Goal: Task Accomplishment & Management: Complete application form

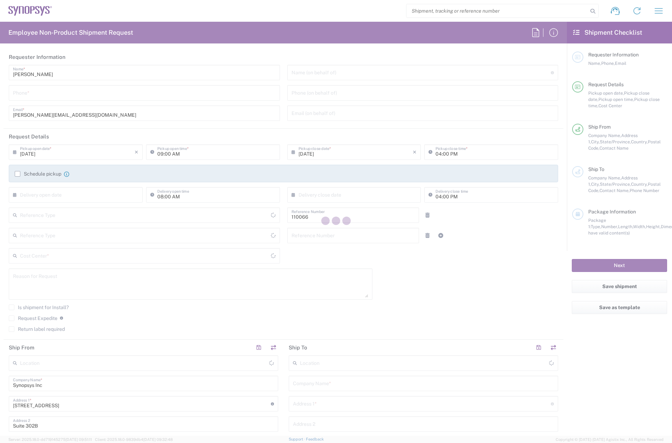
type input "Department"
type input "US01, CIO, IT, ESS2 110066"
type input "[GEOGRAPHIC_DATA]"
type input "[US_STATE]"
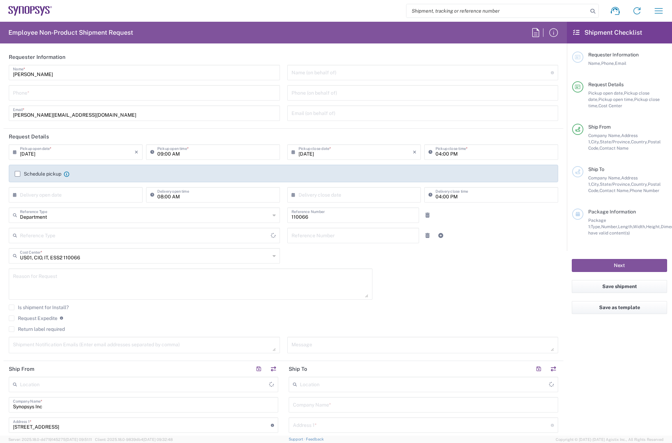
type input "Delivered at Place"
type input "[GEOGRAPHIC_DATA]"
click at [47, 94] on input "tel" at bounding box center [144, 92] width 263 height 12
type input "781"
type input "Marlboro US04"
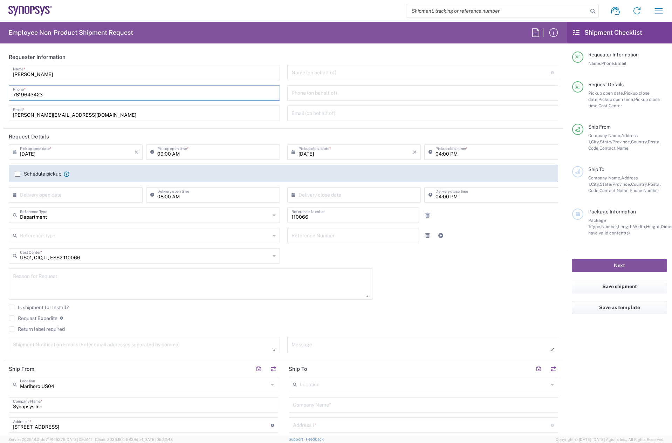
type input "7819643423"
click at [19, 176] on label "Schedule pickup" at bounding box center [38, 174] width 47 height 6
click at [18, 174] on input "Schedule pickup" at bounding box center [18, 174] width 0 height 0
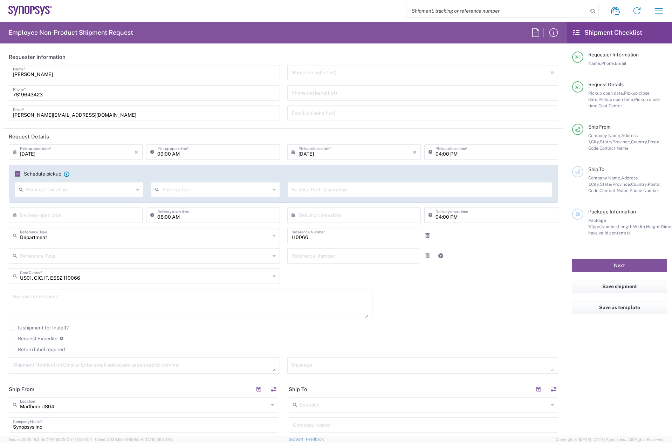
click at [35, 152] on input "[DATE]" at bounding box center [77, 151] width 115 height 12
click at [60, 206] on span "15" at bounding box center [56, 206] width 11 height 10
type input "[DATE]"
click at [158, 151] on input "09:00 AM" at bounding box center [216, 151] width 118 height 12
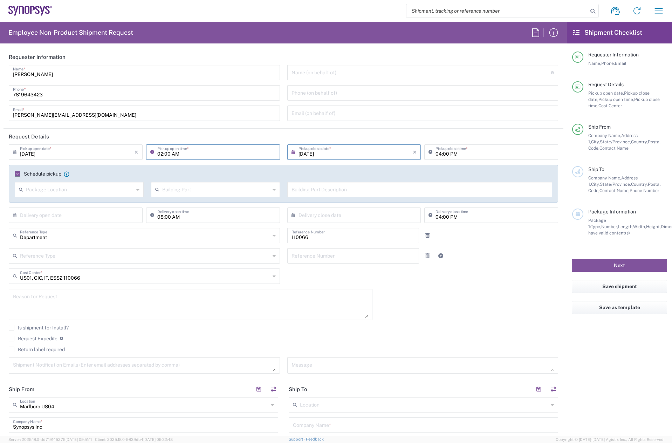
click at [174, 153] on input "02:00 AM" at bounding box center [216, 151] width 118 height 12
type input "02:00 PM"
click at [435, 153] on input "04:00 PM" at bounding box center [494, 151] width 118 height 12
type input "05:00 PM"
click at [51, 298] on textarea at bounding box center [190, 304] width 355 height 27
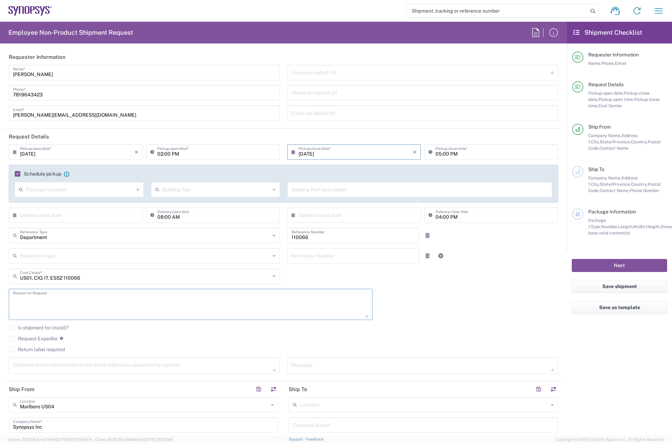
click at [42, 300] on textarea at bounding box center [190, 304] width 355 height 27
paste textarea "INC0902021"
click at [26, 317] on textarea "INC0902021" at bounding box center [190, 304] width 355 height 27
click at [78, 302] on textarea "INC0902021" at bounding box center [190, 304] width 355 height 27
paste textarea "System assignment for Ansys Persona Testing"
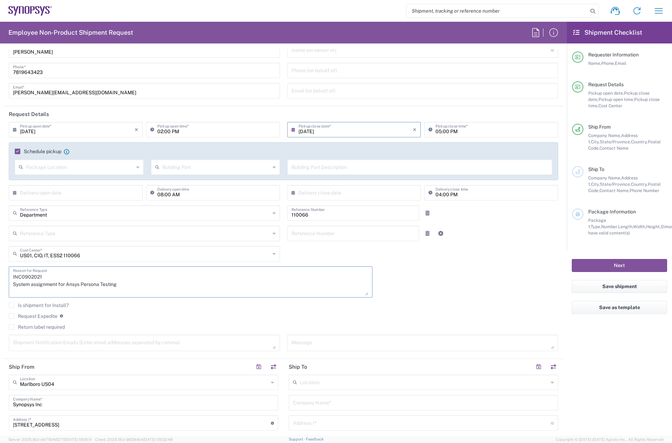
scroll to position [35, 0]
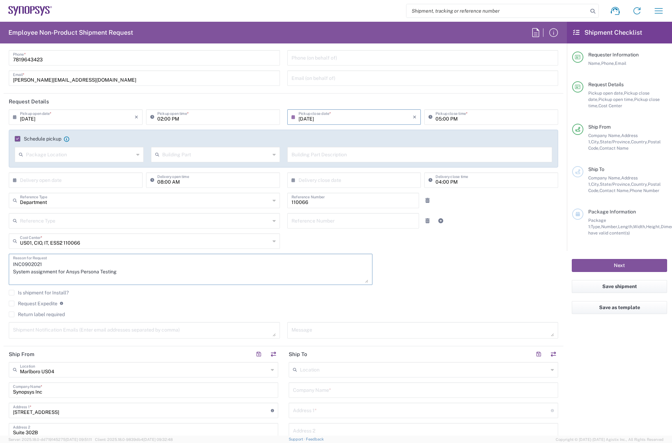
type textarea "INC0902021 System assignment for Ansys Persona Testing"
click at [12, 315] on label "Return label required" at bounding box center [37, 314] width 56 height 6
click at [12, 314] on input "Return label required" at bounding box center [12, 314] width 0 height 0
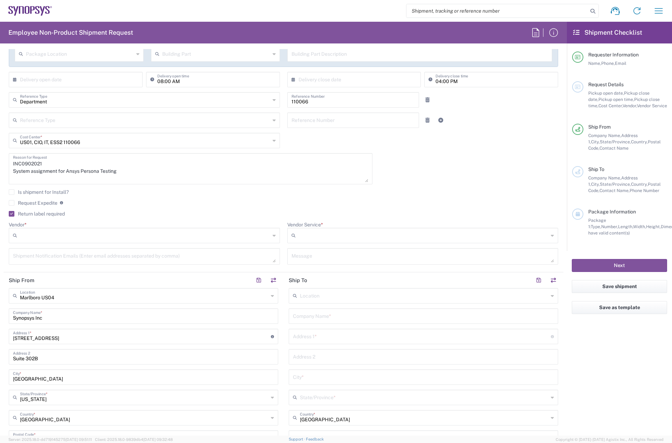
scroll to position [140, 0]
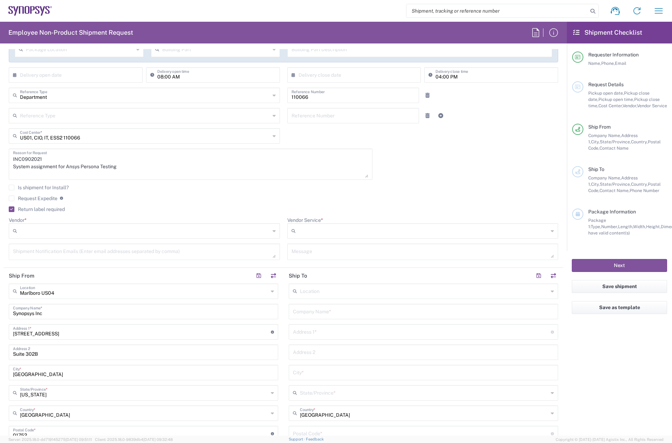
click at [49, 228] on input "Vendor *" at bounding box center [145, 230] width 250 height 11
click at [47, 256] on span "FedEx Express" at bounding box center [142, 257] width 267 height 11
type input "FedEx Express"
click at [298, 227] on input "Vendor Service *" at bounding box center [423, 230] width 250 height 11
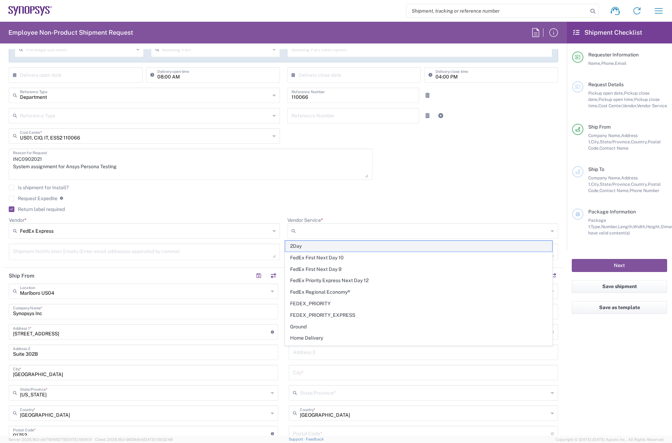
click at [317, 246] on span "2Day" at bounding box center [418, 246] width 267 height 11
type input "2Day"
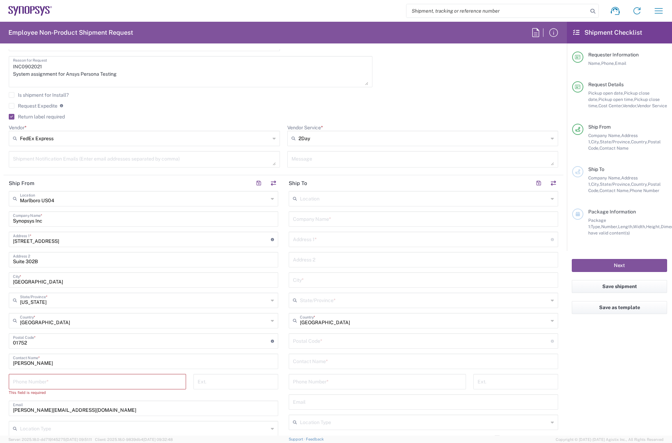
scroll to position [245, 0]
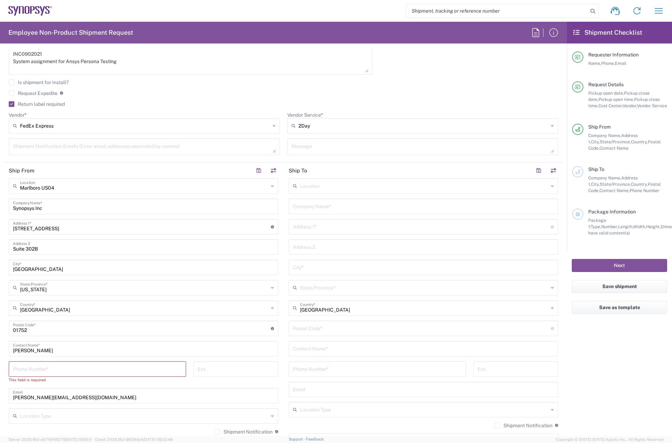
click at [328, 206] on input "text" at bounding box center [423, 206] width 261 height 12
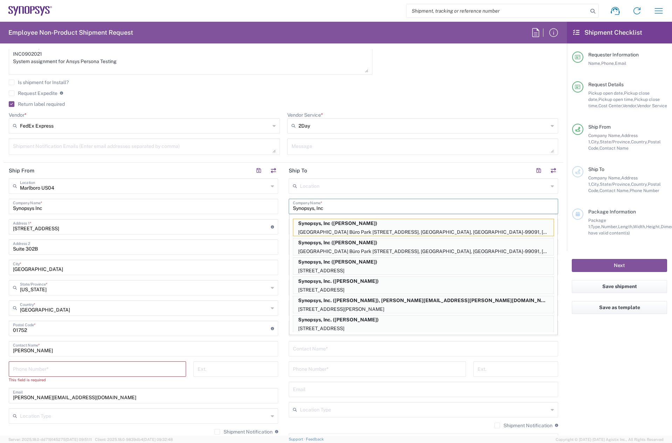
type input "Synopsys, Inc"
click at [488, 161] on agx-form-section "Request Details [DATE] × Pickup open date * Cancel Apply 02:00 PM Pickup open t…" at bounding box center [284, 22] width 560 height 279
click at [360, 143] on textarea at bounding box center [422, 146] width 263 height 12
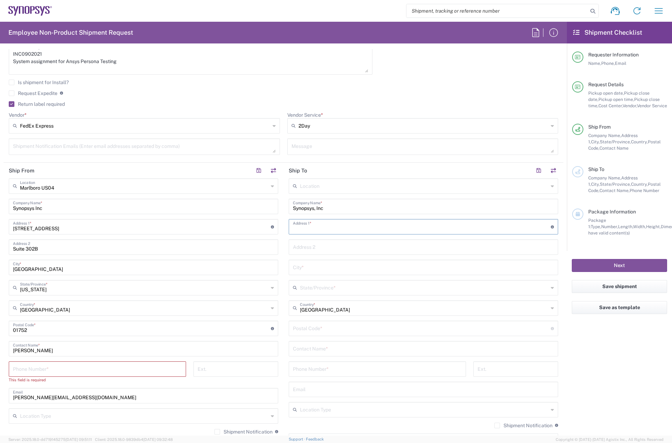
click at [359, 222] on input "text" at bounding box center [422, 226] width 258 height 12
paste input "[STREET_ADDRESS]"
drag, startPoint x: 345, startPoint y: 228, endPoint x: 327, endPoint y: 228, distance: 17.9
click at [327, 228] on input "[STREET_ADDRESS]" at bounding box center [422, 226] width 258 height 12
type input "[STREET_ADDRESS]"
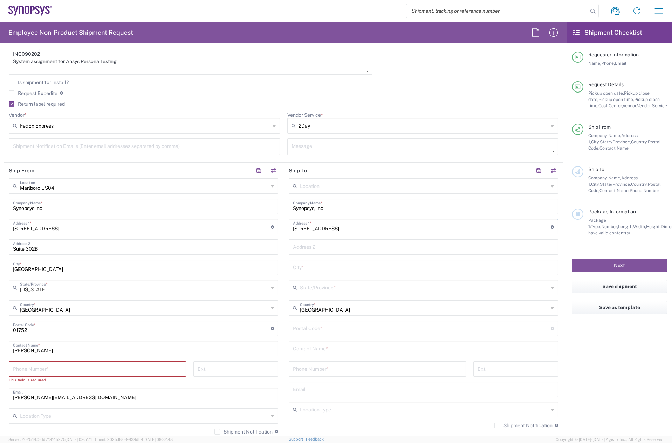
click at [315, 250] on input "text" at bounding box center [423, 246] width 261 height 12
paste input "Unit #A"
type input "Unit #A"
click at [358, 274] on div "City *" at bounding box center [423, 266] width 269 height 15
click at [353, 268] on input "text" at bounding box center [423, 267] width 261 height 12
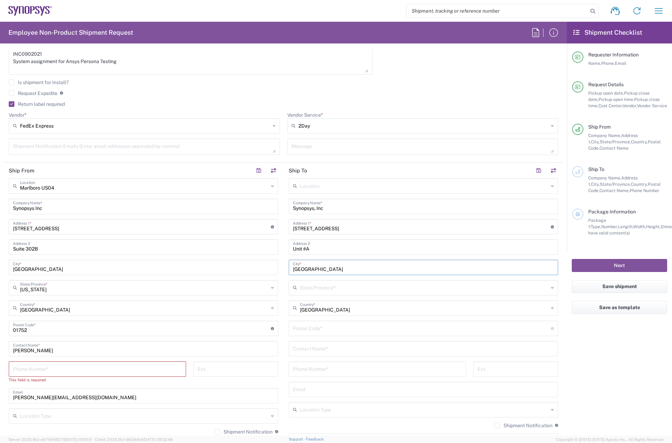
type input "[GEOGRAPHIC_DATA]"
click at [323, 285] on input "text" at bounding box center [424, 287] width 248 height 12
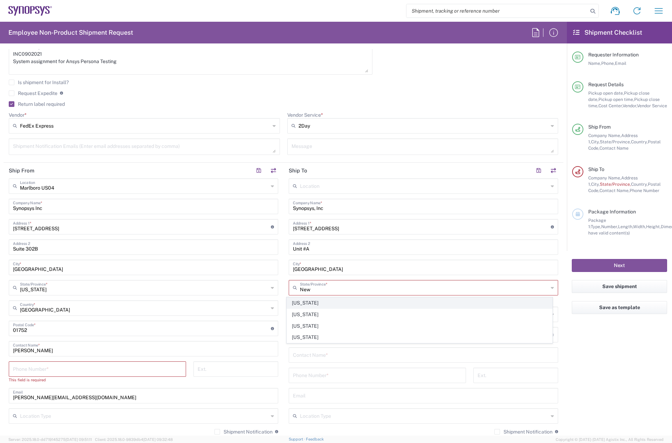
click at [319, 300] on span "[US_STATE]" at bounding box center [419, 302] width 265 height 11
type input "[US_STATE]"
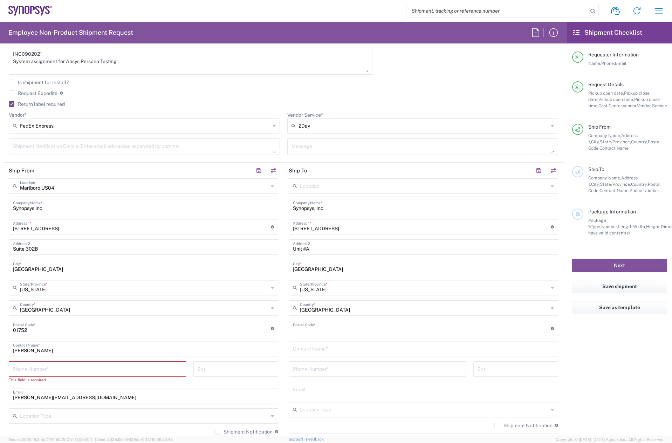
click at [307, 330] on input "undefined" at bounding box center [422, 327] width 258 height 12
paste input "03766"
type input "03766"
click at [298, 346] on input "text" at bounding box center [423, 348] width 261 height 12
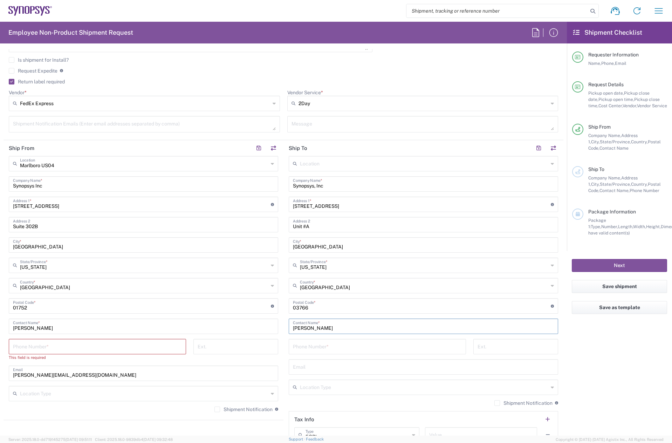
scroll to position [280, 0]
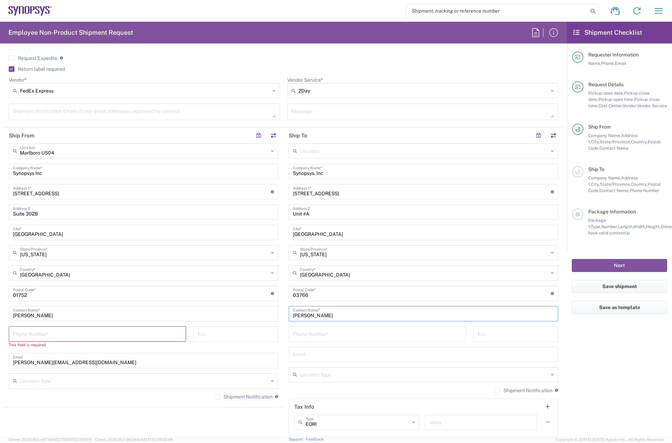
type input "[PERSON_NAME]"
click at [336, 334] on input "tel" at bounding box center [377, 333] width 169 height 12
type input "5133020626"
click at [116, 331] on input "tel" at bounding box center [97, 333] width 169 height 12
type input "7819643423"
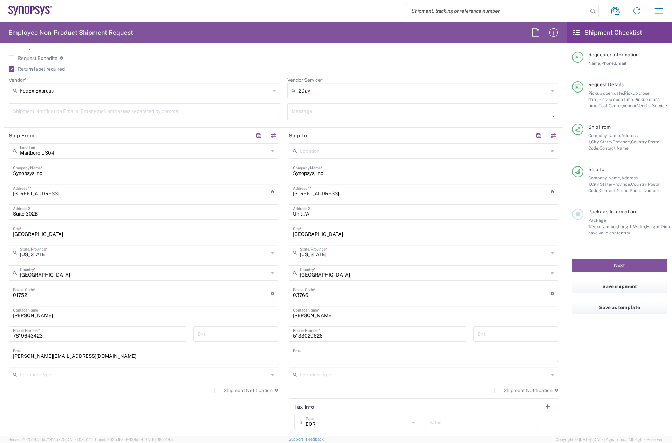
click at [319, 354] on input "text" at bounding box center [423, 353] width 261 height 12
paste input "[EMAIL_ADDRESS][PERSON_NAME][DOMAIN_NAME]"
type input "[EMAIL_ADDRESS][PERSON_NAME][DOMAIN_NAME]"
click at [215, 392] on label "Shipment Notification" at bounding box center [243, 390] width 58 height 6
click at [217, 390] on input "Shipment Notification" at bounding box center [217, 390] width 0 height 0
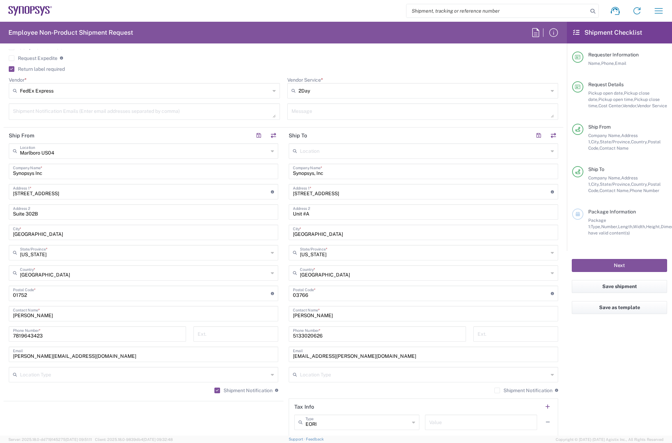
click at [494, 391] on label "Shipment Notification" at bounding box center [523, 390] width 58 height 6
click at [497, 390] on input "Shipment Notification" at bounding box center [497, 390] width 0 height 0
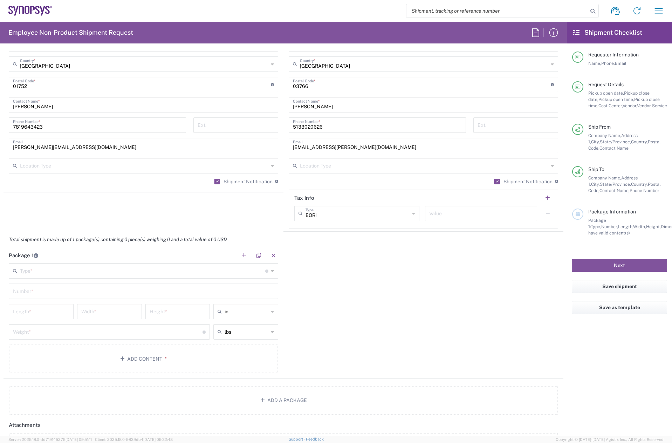
scroll to position [490, 0]
click at [101, 267] on input "text" at bounding box center [142, 269] width 245 height 12
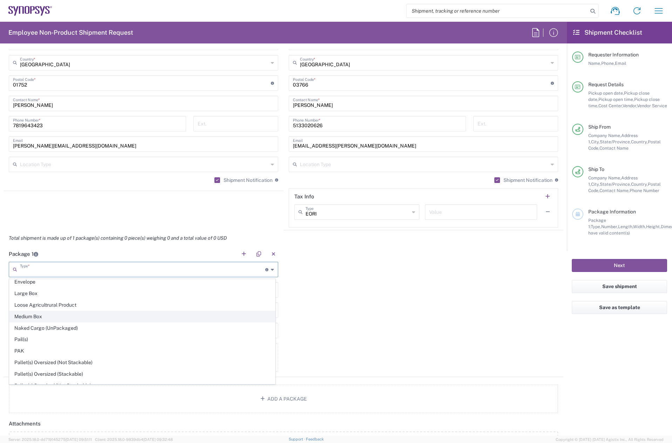
scroll to position [210, 0]
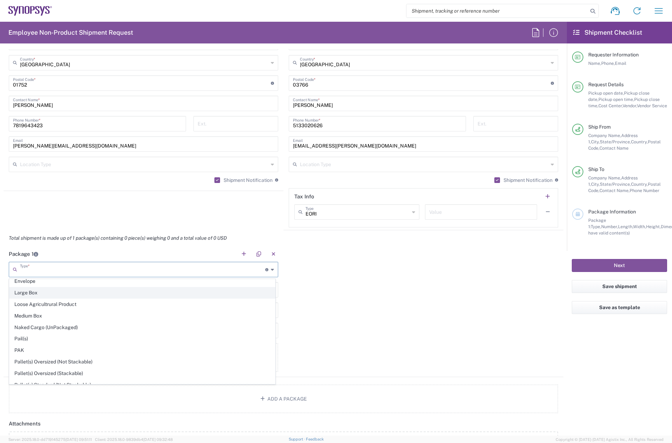
click at [37, 292] on span "Large Box" at bounding box center [141, 292] width 265 height 11
type input "Large Box"
type input "17.5"
type input "12.5"
type input "3"
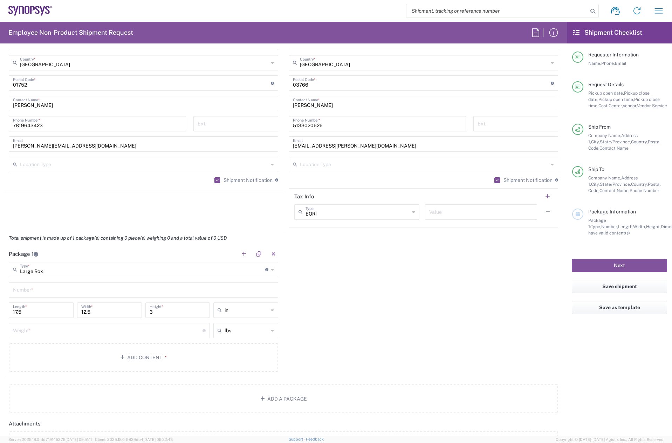
click at [47, 286] on input "text" at bounding box center [143, 289] width 261 height 12
type input "1"
click at [49, 329] on input "number" at bounding box center [107, 330] width 189 height 12
type input "5"
click at [72, 359] on button "Add Content *" at bounding box center [143, 357] width 269 height 29
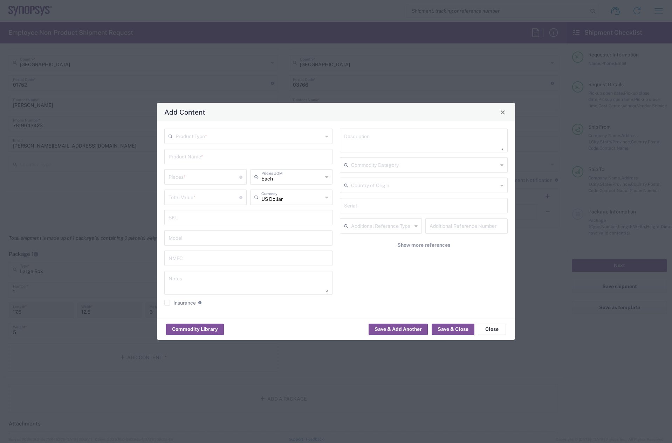
click at [217, 141] on div "Product Type *" at bounding box center [248, 136] width 168 height 15
click at [208, 164] on span "General Commodity" at bounding box center [248, 163] width 167 height 11
type input "General Commodity"
click at [193, 155] on input "text" at bounding box center [248, 156] width 160 height 12
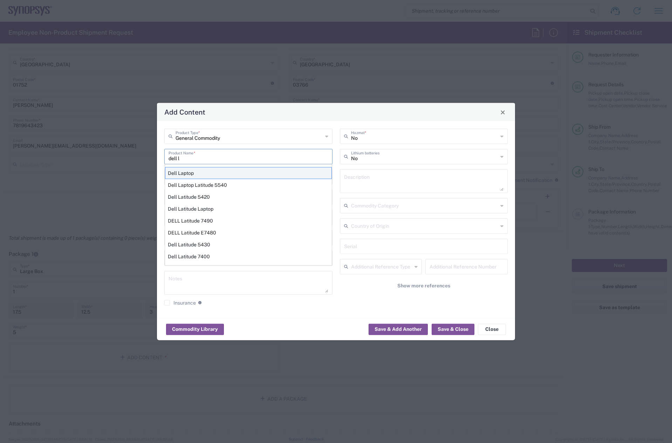
click at [192, 175] on div "Dell Laptop" at bounding box center [248, 173] width 167 height 12
type input "Dell Laptop"
type textarea "Dell Laptop"
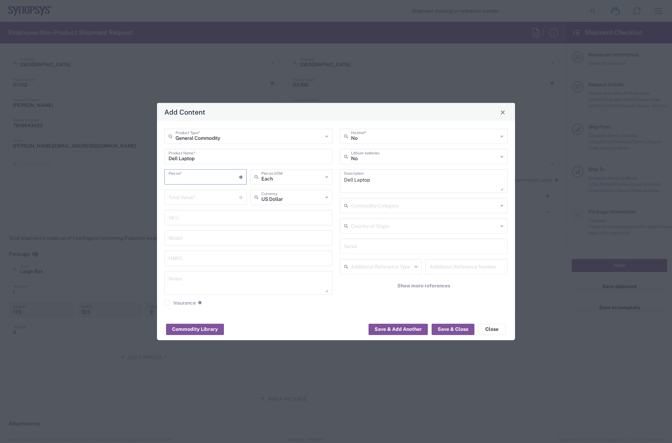
click at [192, 178] on input "number" at bounding box center [203, 176] width 71 height 12
type input "1"
click at [186, 200] on input "number" at bounding box center [203, 197] width 71 height 12
type input "999"
click at [447, 327] on button "Save & Close" at bounding box center [452, 328] width 43 height 11
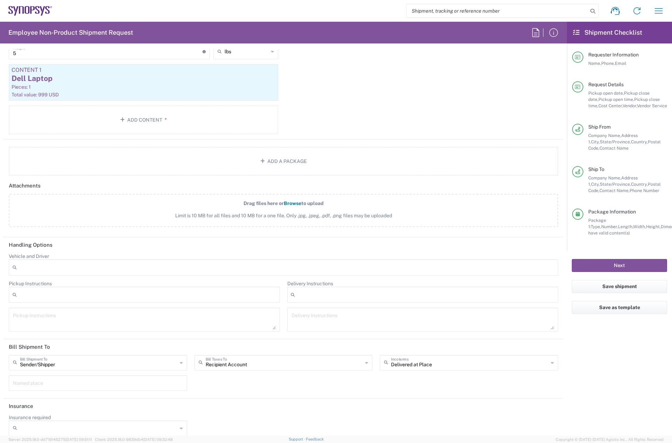
scroll to position [777, 0]
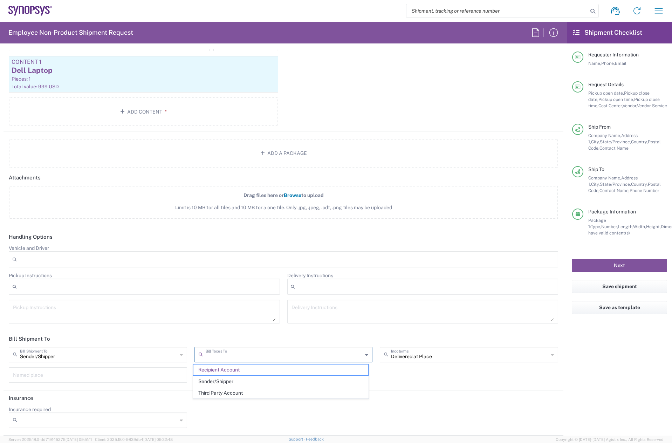
click at [247, 358] on input "text" at bounding box center [284, 354] width 157 height 12
click at [237, 379] on span "Sender/Shipper" at bounding box center [280, 381] width 175 height 11
type input "Sender/Shipper"
click at [598, 265] on button "Next" at bounding box center [619, 265] width 95 height 13
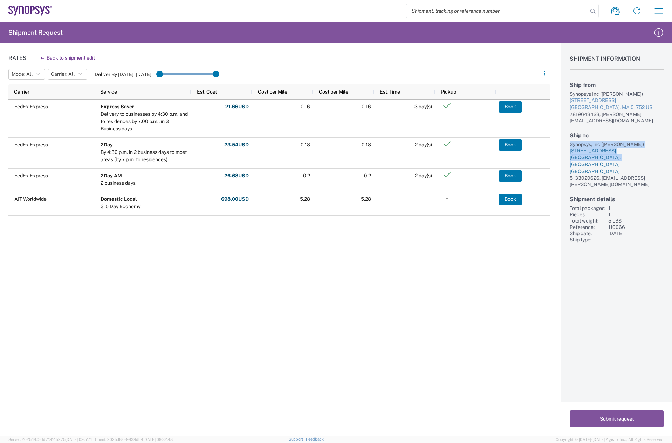
drag, startPoint x: 574, startPoint y: 138, endPoint x: 626, endPoint y: 154, distance: 53.8
click at [626, 154] on div "Ship to Synopsys, Inc ([PERSON_NAME]) [STREET_ADDRESS] 5133020626, [EMAIL_ADDRE…" at bounding box center [616, 160] width 94 height 56
copy div "Synopsys, Inc ([PERSON_NAME]) [STREET_ADDRESS]"
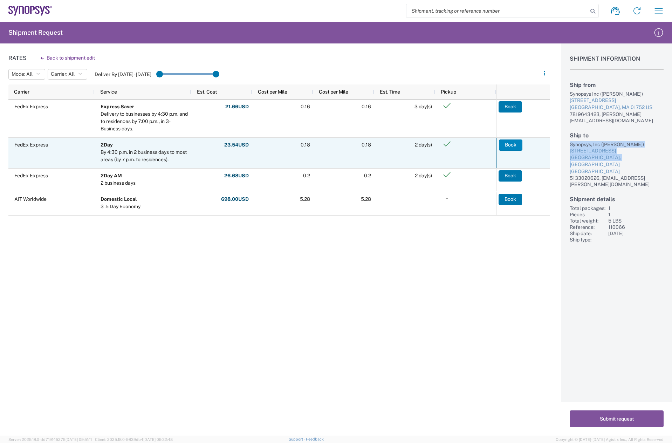
click at [512, 144] on button "Book" at bounding box center [510, 144] width 23 height 11
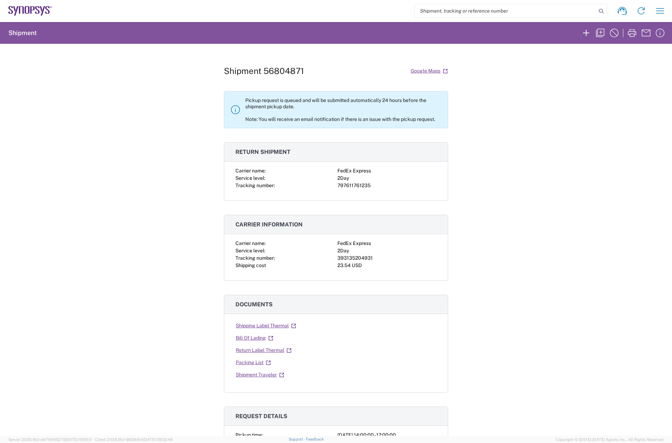
click at [349, 259] on div "393135204931" at bounding box center [386, 257] width 99 height 7
copy div "393135204931"
click at [358, 185] on div "797611761235" at bounding box center [386, 185] width 99 height 7
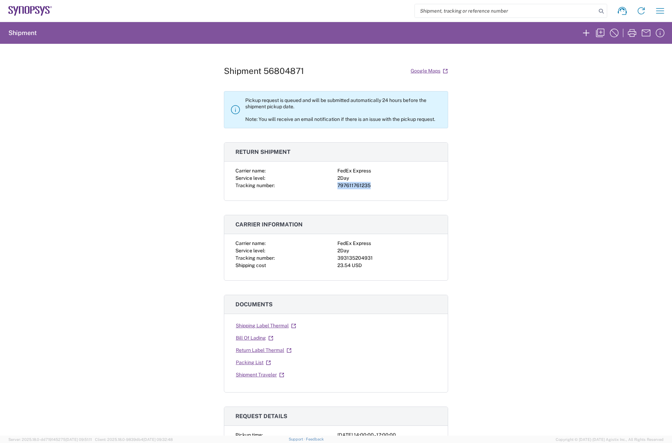
copy div "797611761235"
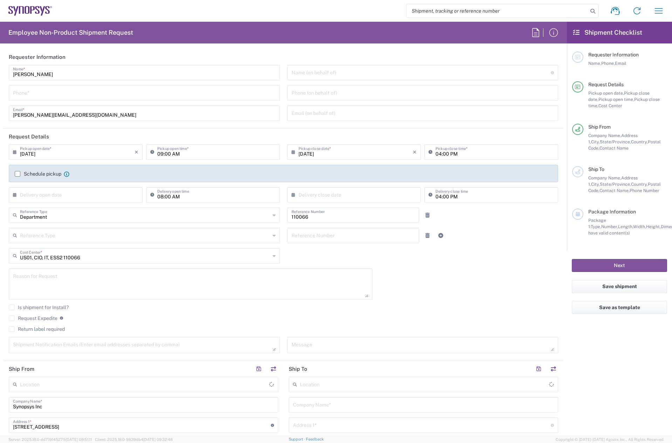
type input "Marlboro US04"
click at [58, 92] on input "tel" at bounding box center [144, 92] width 263 height 12
type input "7819643423"
click at [18, 178] on div "Schedule pickup When scheduling a pickup please be sure to meet the following c…" at bounding box center [283, 176] width 545 height 11
click at [21, 173] on label "Schedule pickup" at bounding box center [38, 174] width 47 height 6
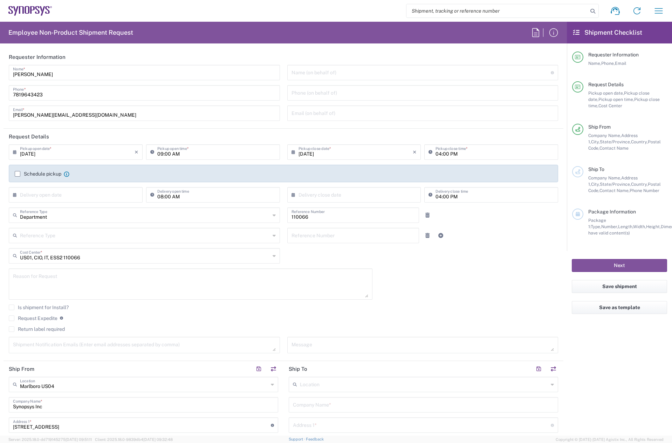
click at [18, 174] on input "Schedule pickup" at bounding box center [18, 174] width 0 height 0
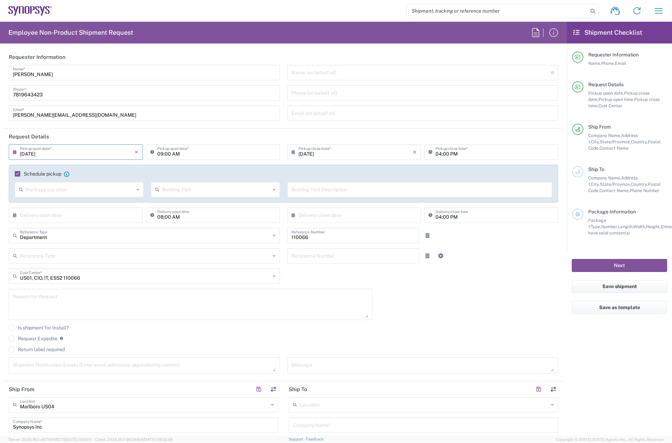
click at [66, 154] on input "[DATE]" at bounding box center [77, 151] width 115 height 12
click at [59, 202] on span "15" at bounding box center [56, 206] width 11 height 10
type input "[DATE]"
click at [160, 151] on input "09:00 AM" at bounding box center [216, 151] width 118 height 12
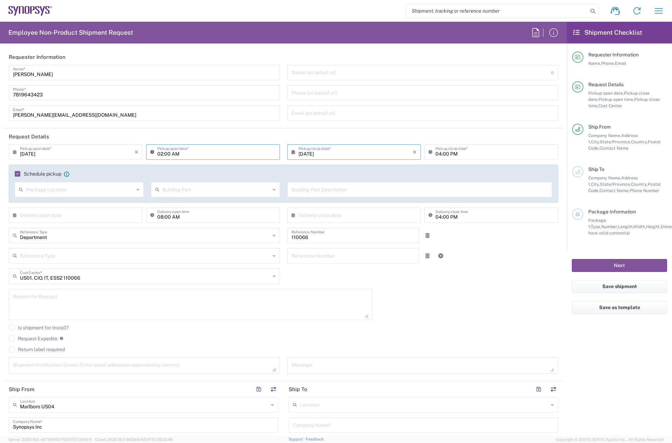
click at [172, 155] on input "02:00 AM" at bounding box center [216, 151] width 118 height 12
type input "02:00 PM"
click at [435, 151] on input "04:00 PM" at bounding box center [494, 151] width 118 height 12
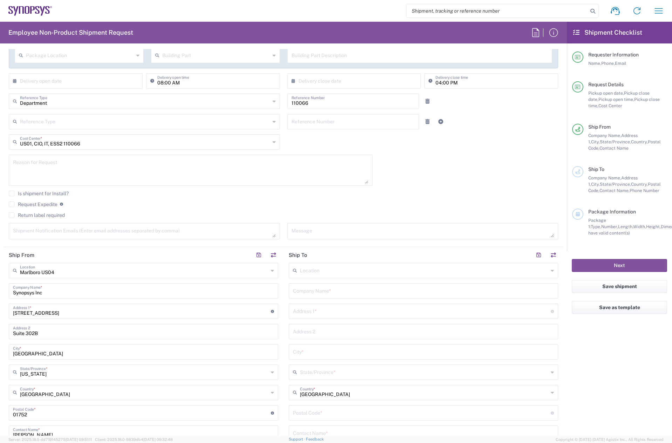
scroll to position [140, 0]
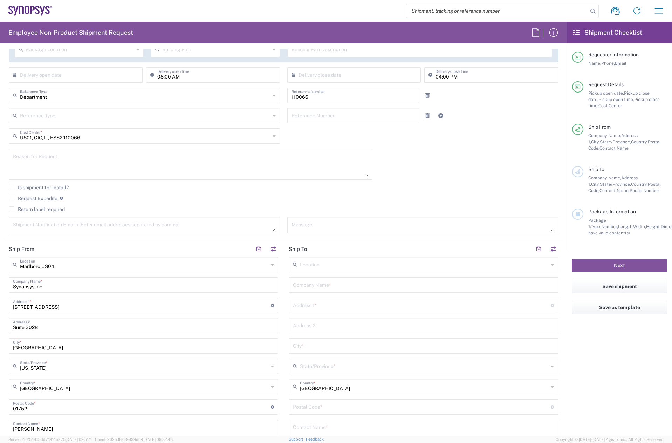
type input "05:00 PM"
click at [326, 264] on input "text" at bounding box center [424, 264] width 248 height 12
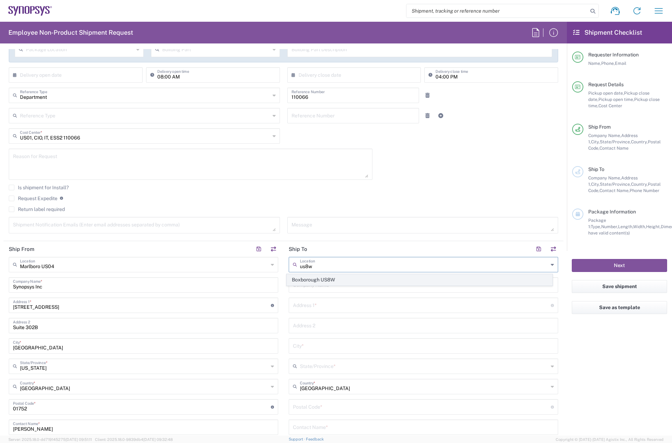
click at [323, 277] on span "Boxborough US8W" at bounding box center [419, 279] width 265 height 11
type input "Boxborough US8W"
type input "Synopsys Inc"
type input "90 Central St"
type input "Boxborough"
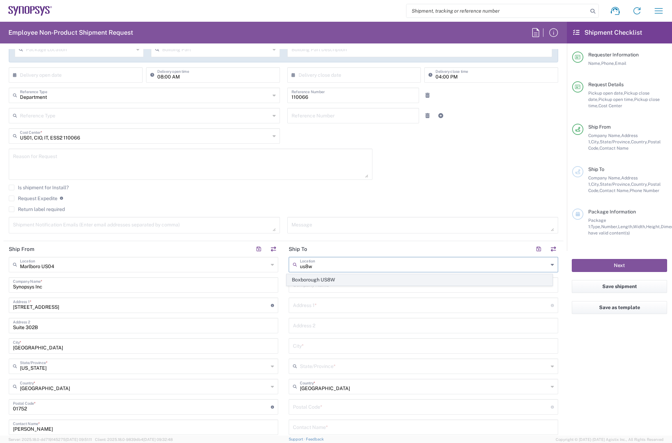
type input "[US_STATE]"
type input "01719"
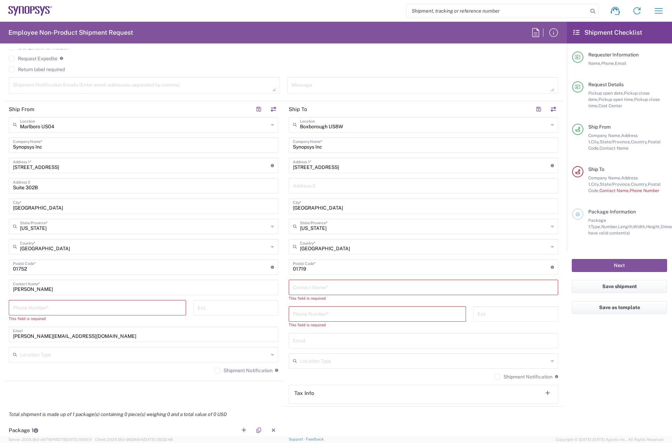
scroll to position [280, 0]
click at [77, 309] on input "tel" at bounding box center [97, 306] width 169 height 12
type input "7819643423"
click at [304, 288] on input "text" at bounding box center [423, 286] width 261 height 12
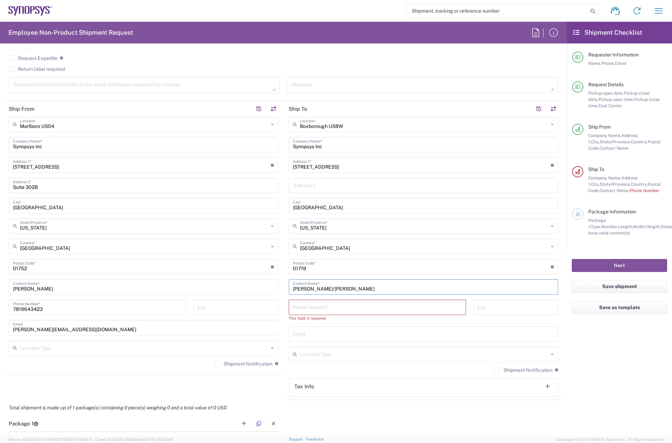
drag, startPoint x: 360, startPoint y: 287, endPoint x: 269, endPoint y: 288, distance: 91.1
click at [271, 288] on div "Ship From Marlboro US04 Location Marlboro US04 Aachen DE04 Agrate Brianza IT01 …" at bounding box center [284, 250] width 560 height 299
type input "Nicole Carey for John Fisher"
click at [214, 364] on label "Shipment Notification" at bounding box center [243, 364] width 58 height 6
click at [217, 363] on input "Shipment Notification" at bounding box center [217, 363] width 0 height 0
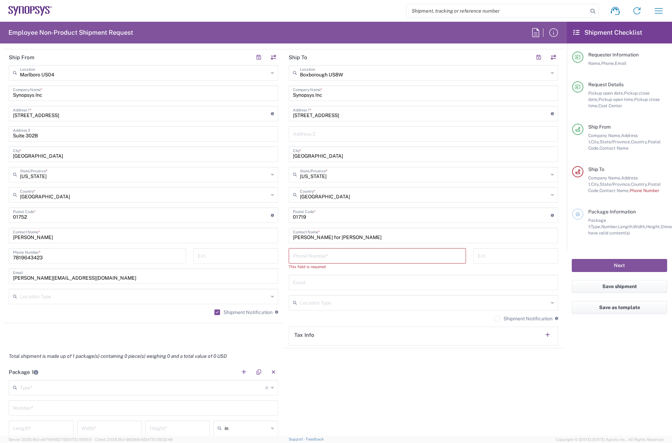
scroll to position [455, 0]
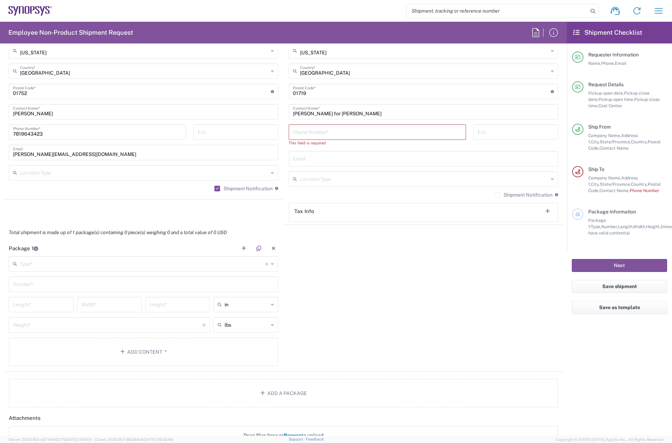
click at [82, 265] on input "text" at bounding box center [142, 263] width 245 height 12
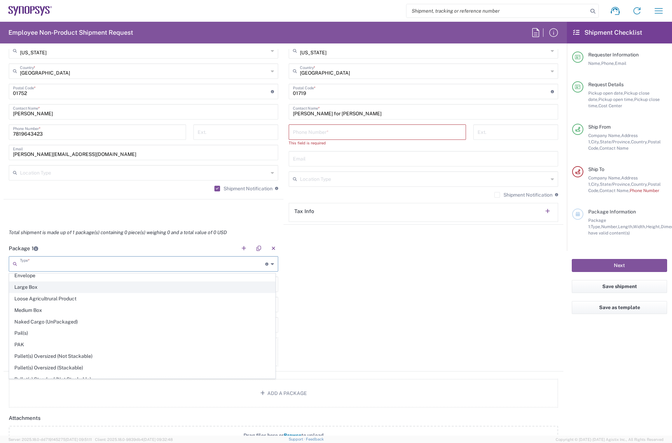
click at [45, 292] on span "Large Box" at bounding box center [141, 287] width 265 height 11
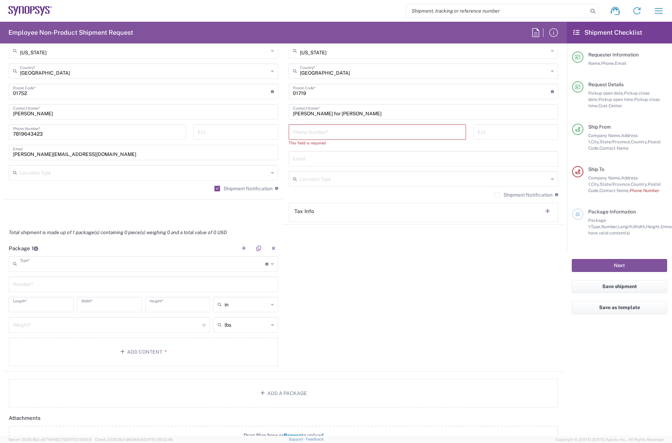
type input "Large Box"
type input "17.5"
type input "12.5"
type input "3"
click at [44, 281] on input "text" at bounding box center [143, 283] width 261 height 12
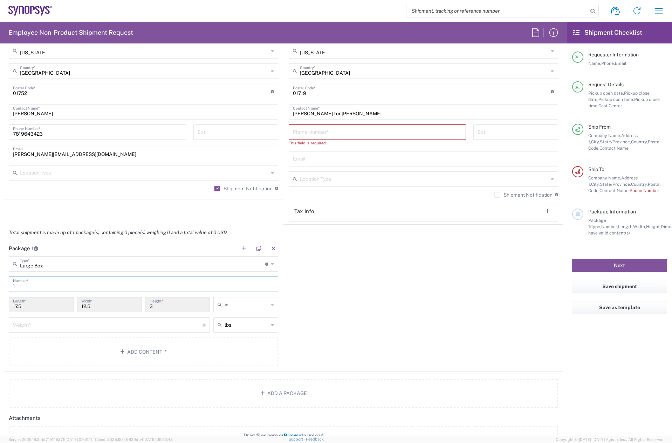
type input "1"
click at [43, 324] on input "number" at bounding box center [107, 324] width 189 height 12
type input "5"
click at [100, 369] on agx-form-section "Package 1 Large Box Type * Material used to package goods Bale(s) Basket(s) Bol…" at bounding box center [144, 305] width 280 height 131
click at [100, 359] on button "Add Content *" at bounding box center [143, 351] width 269 height 29
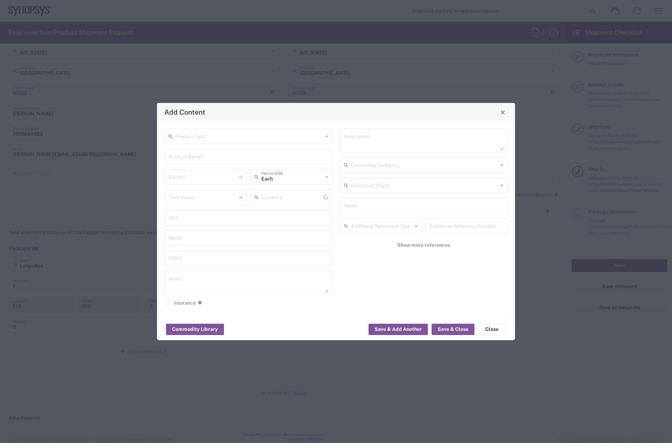
type input "US Dollar"
click at [219, 136] on input "text" at bounding box center [248, 136] width 147 height 12
click at [195, 165] on span "General Commodity" at bounding box center [248, 163] width 167 height 11
type input "General Commodity"
click at [195, 155] on input "text" at bounding box center [248, 156] width 160 height 12
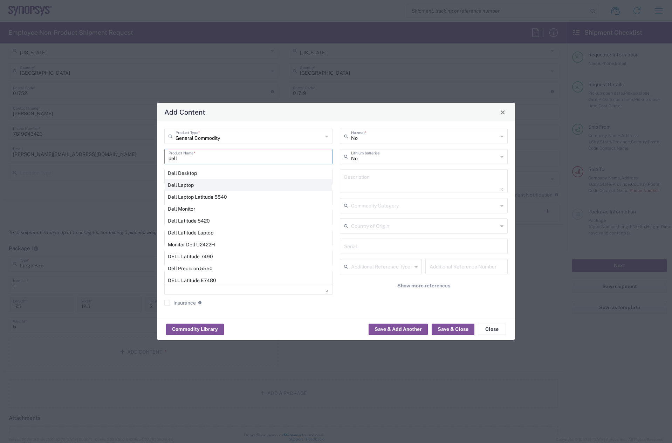
click at [190, 184] on div "Dell Laptop" at bounding box center [248, 185] width 167 height 12
type input "Dell Laptop"
type textarea "Dell Laptop"
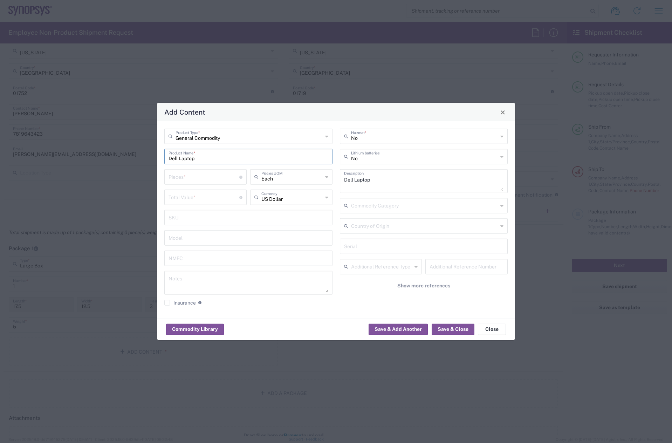
click at [188, 177] on input "number" at bounding box center [203, 176] width 71 height 12
type input "1"
click at [193, 196] on input "number" at bounding box center [203, 197] width 71 height 12
type input "950"
click at [441, 321] on div "Commodity Library Save & Add Another Save & Close Close" at bounding box center [336, 329] width 358 height 22
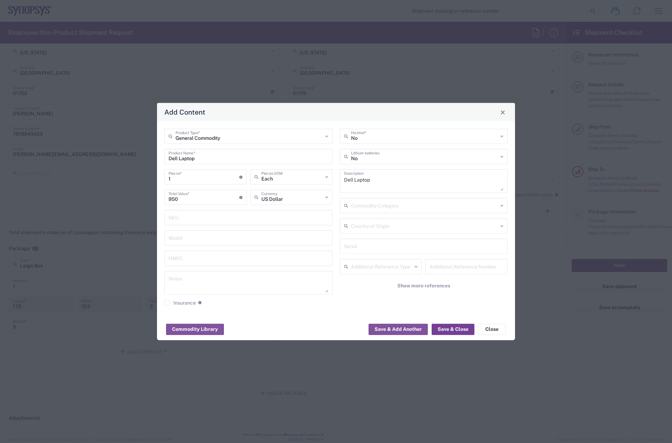
click at [452, 330] on button "Save & Close" at bounding box center [452, 328] width 43 height 11
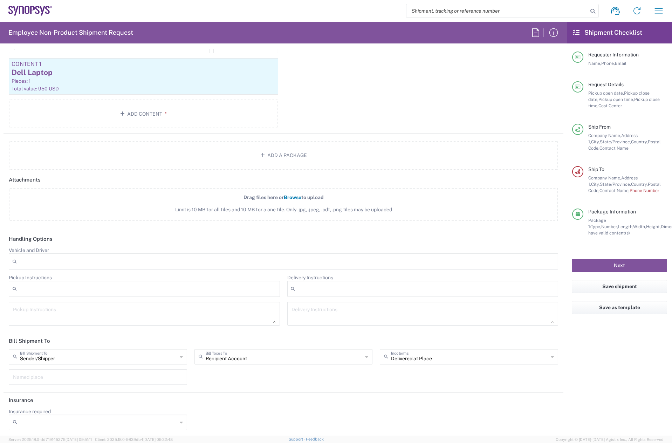
scroll to position [736, 0]
click at [239, 357] on input "text" at bounding box center [284, 354] width 157 height 12
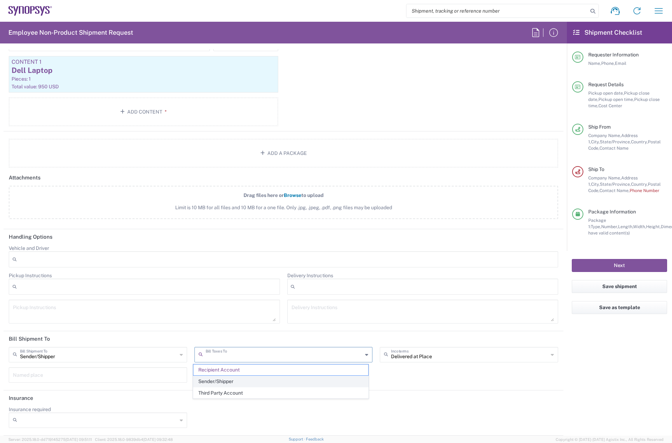
click at [243, 380] on span "Sender/Shipper" at bounding box center [280, 381] width 175 height 11
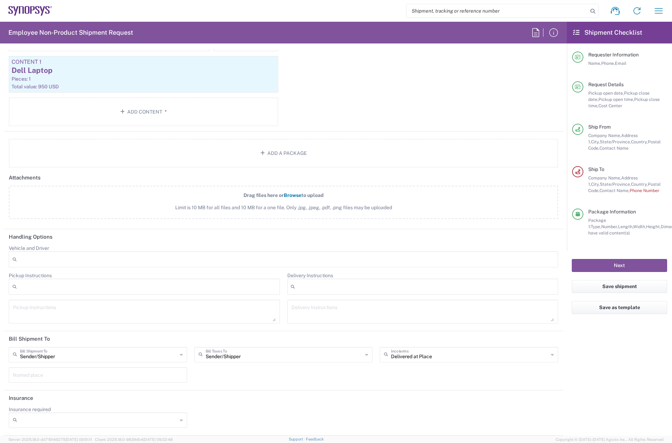
click at [246, 360] on input "Sender/Shipper" at bounding box center [284, 354] width 157 height 12
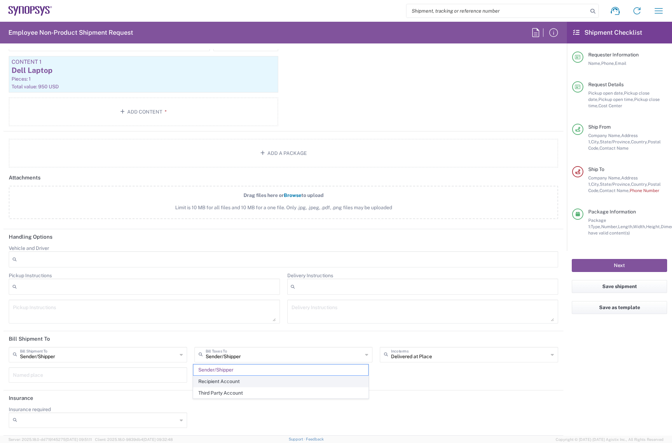
click at [237, 379] on span "Recipient Account" at bounding box center [280, 381] width 175 height 11
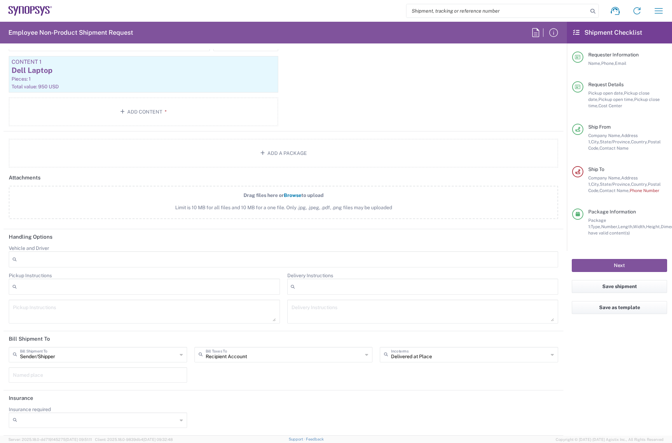
click at [244, 361] on div "Recipient Account Bill Taxes To" at bounding box center [283, 354] width 178 height 15
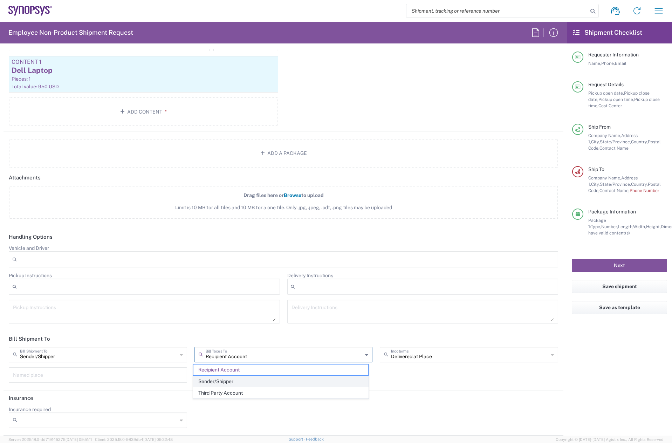
click at [241, 382] on span "Sender/Shipper" at bounding box center [280, 381] width 175 height 11
type input "Sender/Shipper"
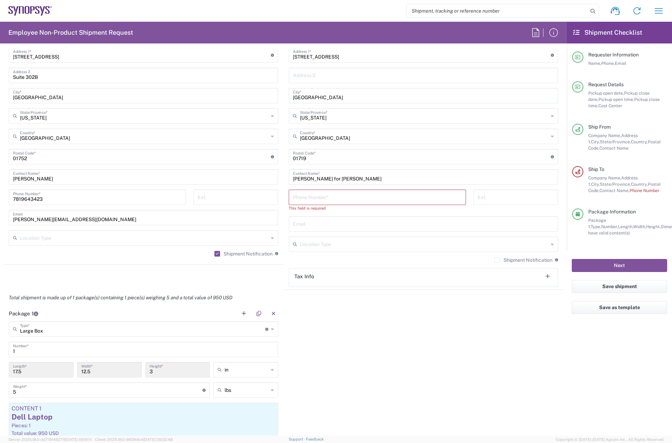
scroll to position [246, 0]
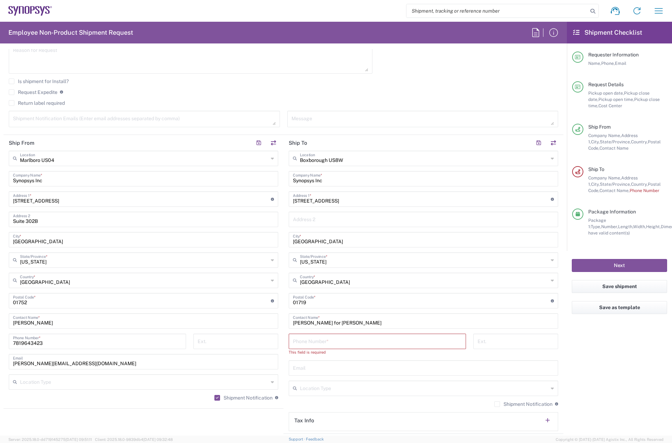
click at [312, 368] on input "text" at bounding box center [423, 367] width 261 height 12
paste input "nharris@synopsys.com"
type input "nharris@synopsys.com"
drag, startPoint x: 374, startPoint y: 368, endPoint x: 250, endPoint y: 366, distance: 124.0
click at [250, 366] on div "Ship From Marlboro US04 Location Marlboro US04 Aachen DE04 Agrate Brianza IT01 …" at bounding box center [284, 284] width 560 height 299
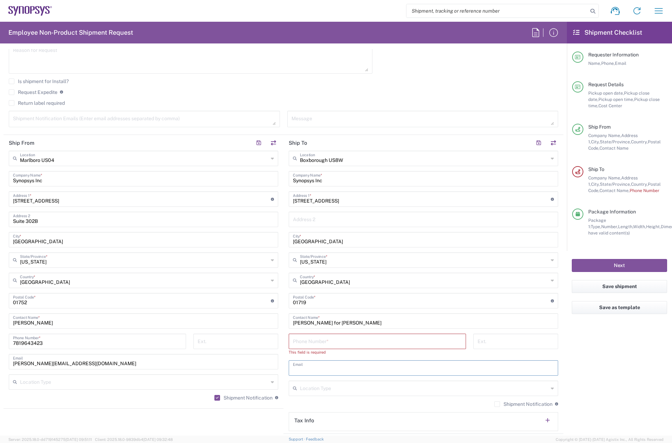
click at [365, 321] on input "Nicole Carey for John Fisher" at bounding box center [423, 320] width 261 height 12
click at [313, 344] on input "tel" at bounding box center [377, 340] width 169 height 12
click at [307, 372] on input "text" at bounding box center [423, 367] width 261 height 12
paste input "nharris@synopsys.com"
type input "nharris@synopsys.com"
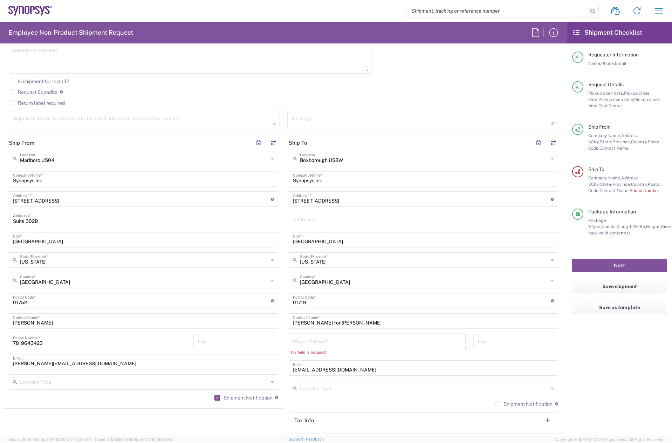
click at [314, 338] on input "tel" at bounding box center [377, 340] width 169 height 12
paste input "+1.978.760.8048"
click at [317, 342] on input "+1.978.760.8048" at bounding box center [377, 340] width 169 height 12
click at [306, 342] on input "+1.978.7608048" at bounding box center [377, 340] width 169 height 12
click at [295, 340] on input "+1.9787608048" at bounding box center [377, 340] width 169 height 12
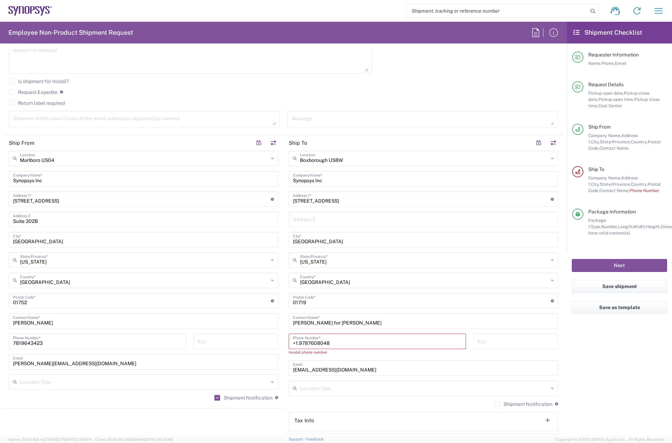
click at [297, 344] on input "+1.9787608048" at bounding box center [377, 340] width 169 height 12
type input "9787608048"
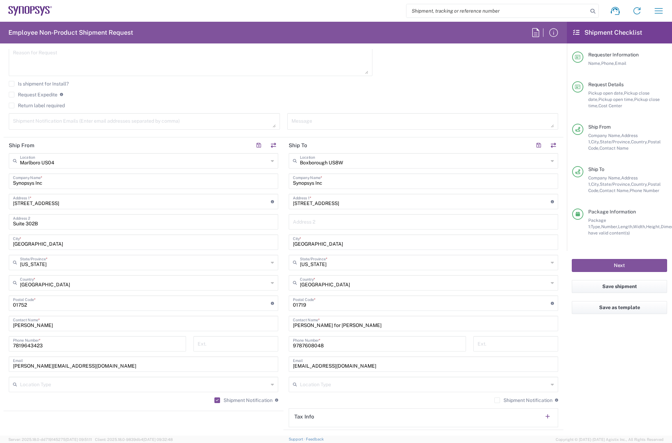
scroll to position [141, 0]
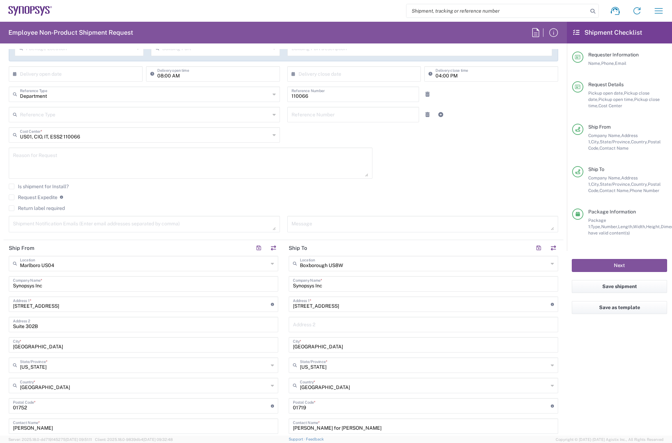
click at [47, 225] on textarea at bounding box center [144, 224] width 263 height 12
paste textarea "jfisher@synopsys.com"
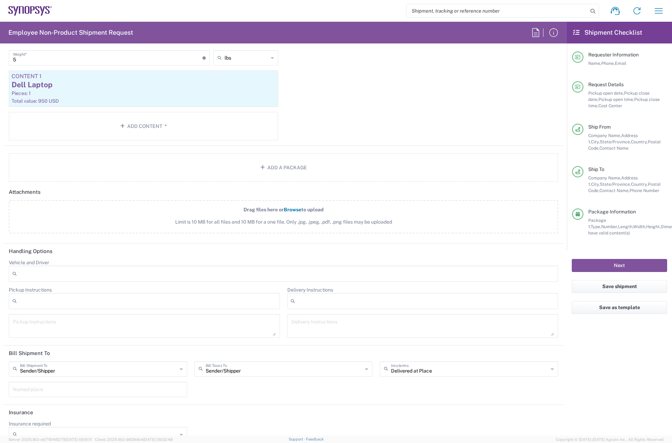
scroll to position [730, 0]
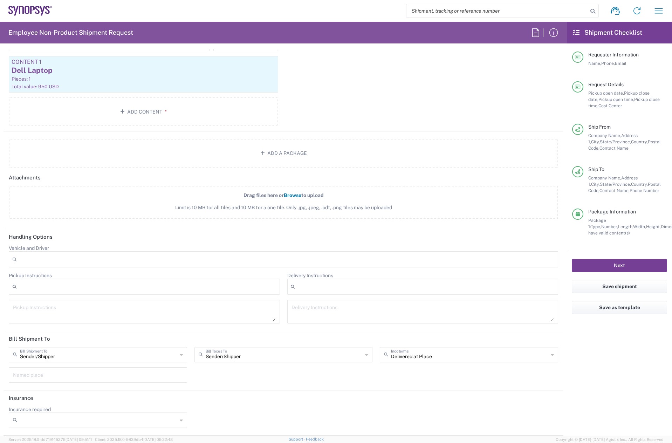
type textarea "jfisher@synopsys.com"
click at [601, 266] on button "Next" at bounding box center [619, 265] width 95 height 13
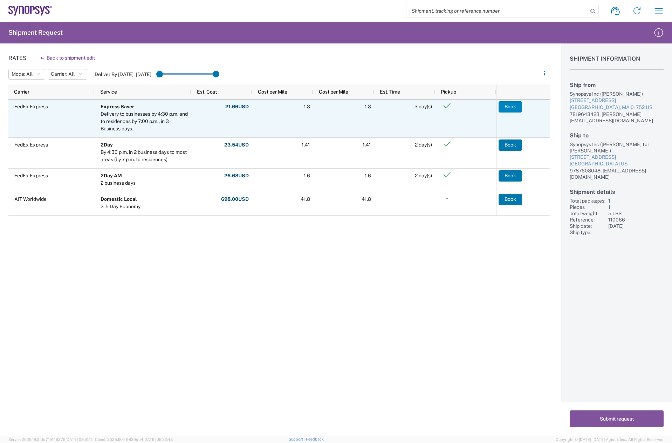
click at [510, 105] on button "Book" at bounding box center [509, 106] width 23 height 11
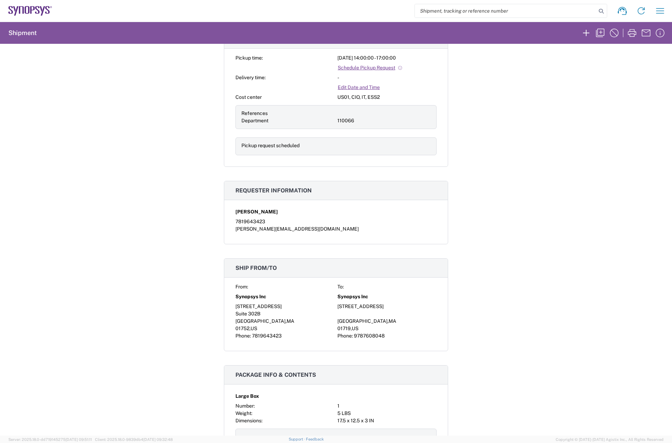
scroll to position [350, 0]
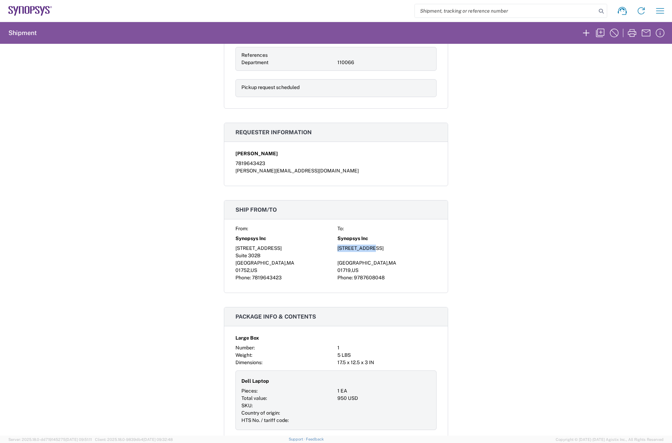
drag, startPoint x: 335, startPoint y: 247, endPoint x: 366, endPoint y: 247, distance: 30.5
click at [366, 247] on div "90 Central St" at bounding box center [386, 247] width 99 height 7
copy div "90 Central St"
click at [388, 262] on span "MA" at bounding box center [392, 263] width 8 height 6
drag, startPoint x: 377, startPoint y: 263, endPoint x: 335, endPoint y: 262, distance: 41.7
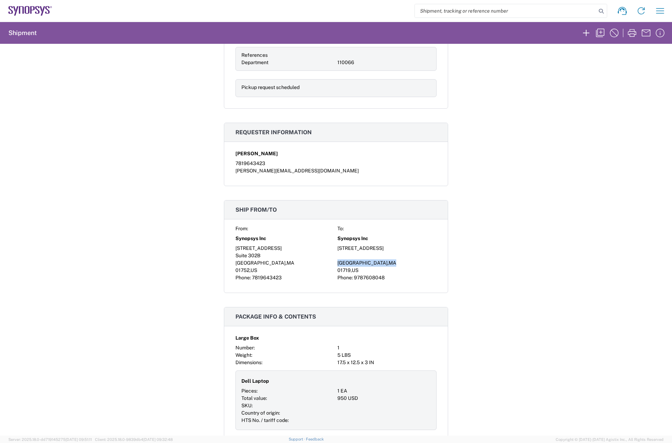
click at [337, 262] on div "Boxborough , MA" at bounding box center [386, 262] width 99 height 7
copy div "Boxborough , MA"
click at [344, 270] on span "01719" at bounding box center [343, 270] width 13 height 6
copy span "01719"
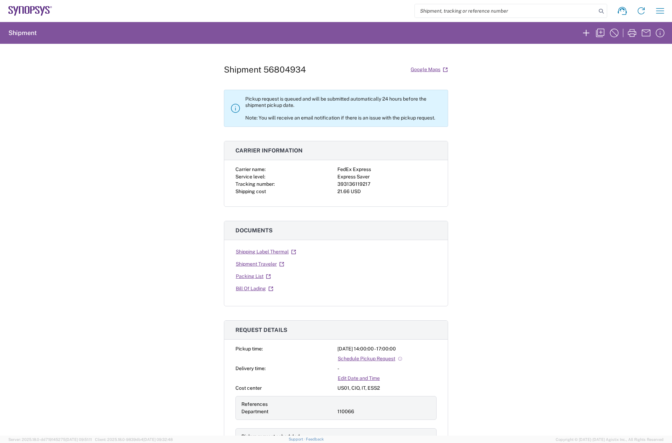
scroll to position [0, 0]
click at [352, 185] on div "393136119217" at bounding box center [386, 185] width 99 height 7
copy div "393136119217"
click at [269, 254] on link "Shipping Label Thermal" at bounding box center [265, 253] width 61 height 12
